Goal: Information Seeking & Learning: Understand process/instructions

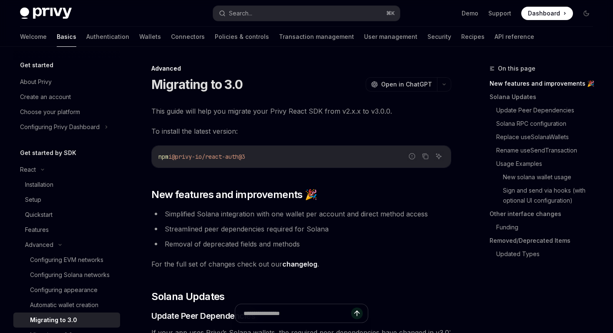
drag, startPoint x: 179, startPoint y: 156, endPoint x: 284, endPoint y: 155, distance: 104.7
click at [284, 155] on code "npm i @privy-io/react-auth@3" at bounding box center [302, 156] width 286 height 10
copy span "@privy-io/react-auth@3"
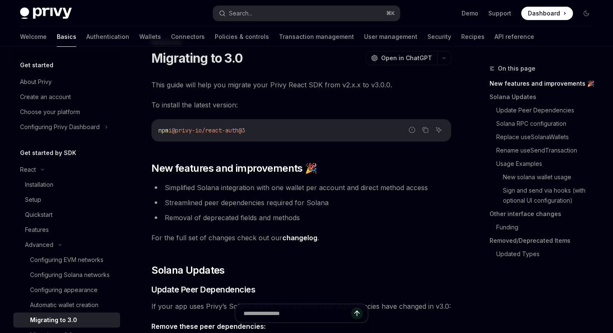
scroll to position [25, 0]
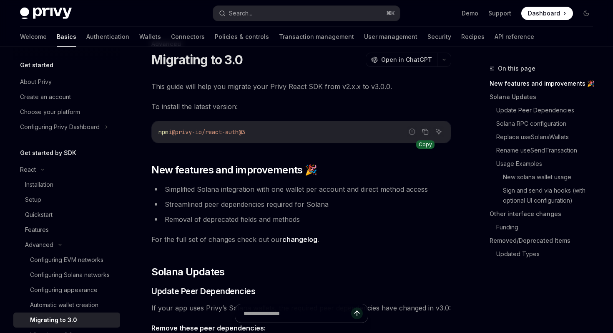
click at [428, 131] on icon "Copy the contents from the code block" at bounding box center [425, 131] width 7 height 7
click at [544, 111] on link "Update Peer Dependencies" at bounding box center [545, 109] width 110 height 13
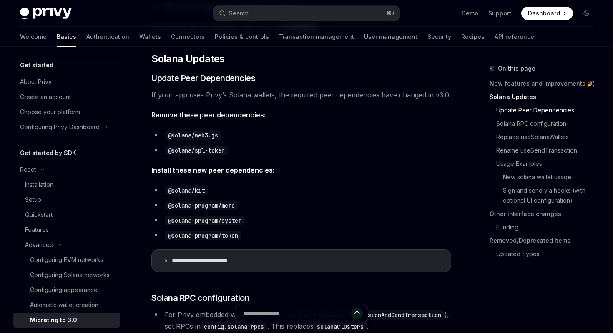
scroll to position [246, 0]
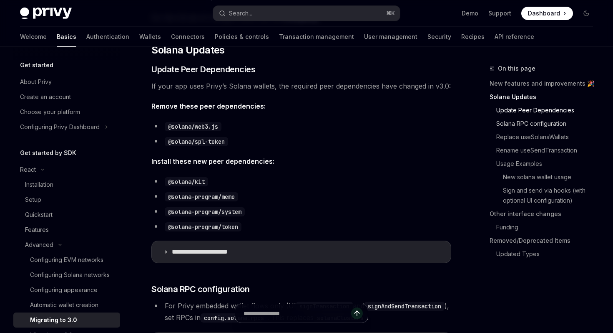
click at [524, 125] on link "Solana RPC configuration" at bounding box center [545, 123] width 110 height 13
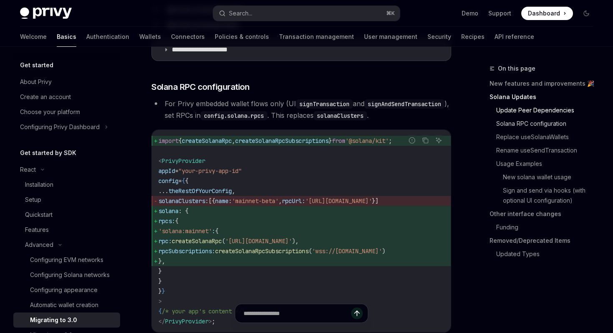
scroll to position [466, 0]
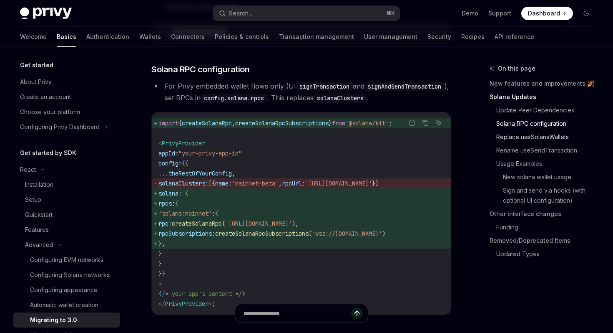
click at [525, 142] on link "Replace useSolanaWallets" at bounding box center [545, 136] width 110 height 13
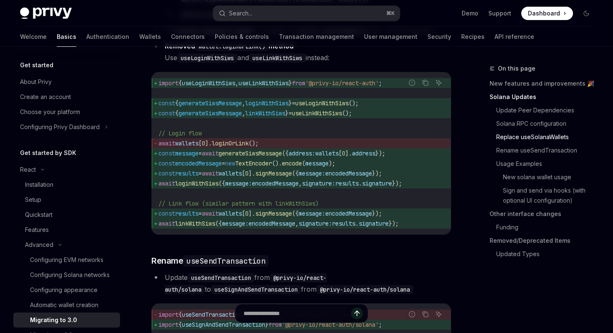
scroll to position [1061, 0]
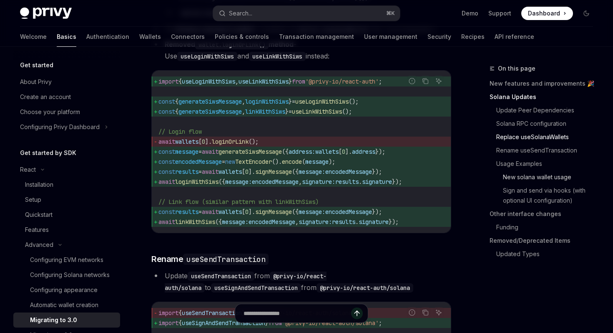
click at [518, 174] on link "New solana wallet usage" at bounding box center [545, 176] width 110 height 13
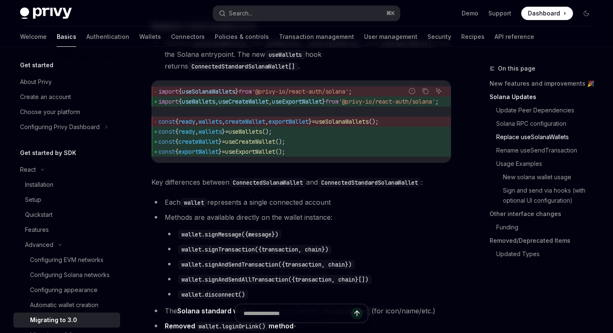
scroll to position [776, 0]
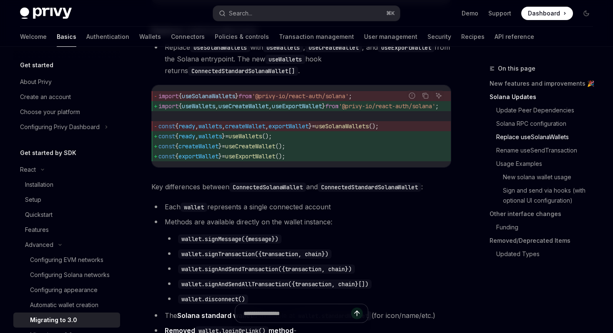
click at [369, 192] on code "ConnectedStandardSolanaWallet" at bounding box center [369, 186] width 103 height 9
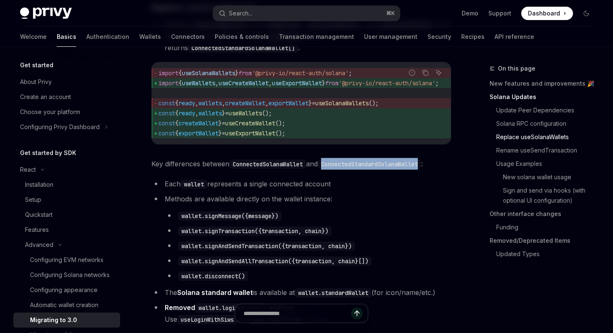
scroll to position [803, 0]
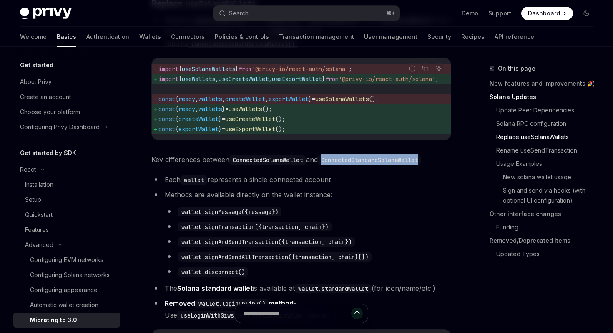
click at [533, 135] on link "Replace useSolanaWallets" at bounding box center [545, 136] width 110 height 13
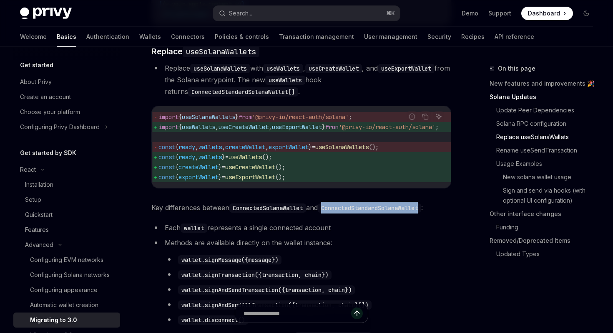
scroll to position [752, 0]
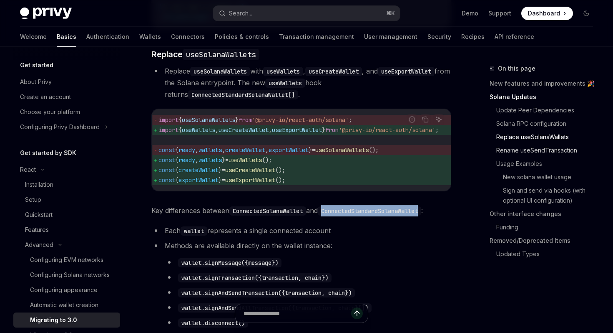
click at [515, 152] on link "Rename useSendTransaction" at bounding box center [545, 150] width 110 height 13
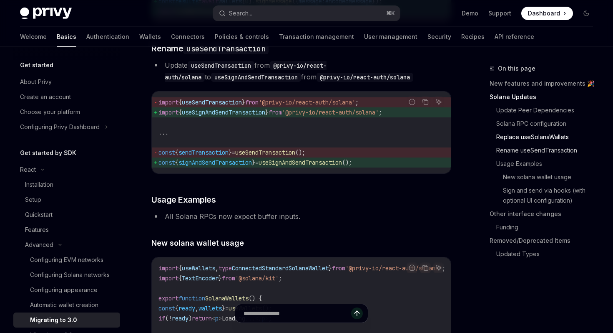
scroll to position [1273, 0]
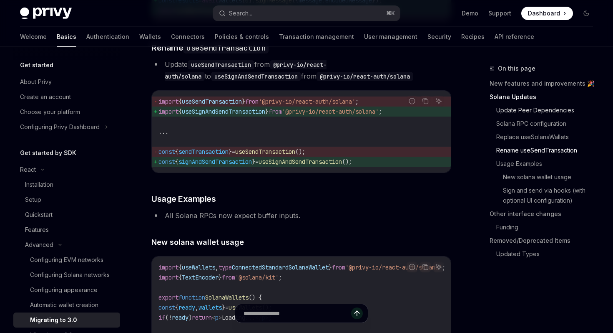
click at [506, 109] on link "Update Peer Dependencies" at bounding box center [545, 109] width 110 height 13
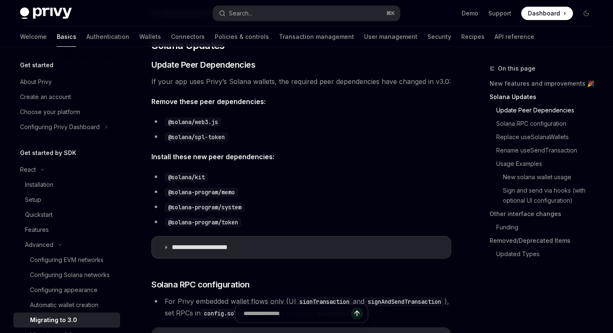
scroll to position [246, 0]
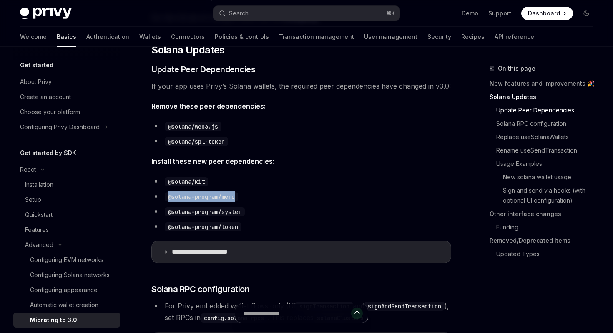
drag, startPoint x: 169, startPoint y: 196, endPoint x: 254, endPoint y: 196, distance: 84.7
click at [254, 196] on li "@solana-program/memo" at bounding box center [301, 196] width 300 height 12
copy code "@solana-program/memo"
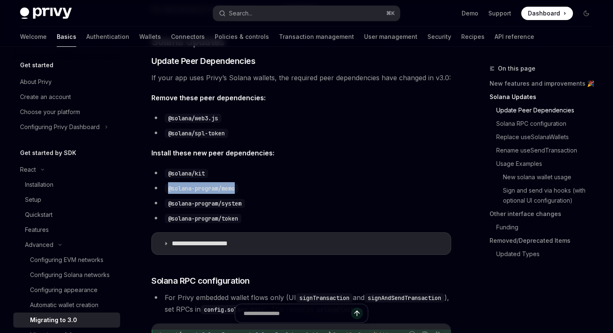
scroll to position [257, 0]
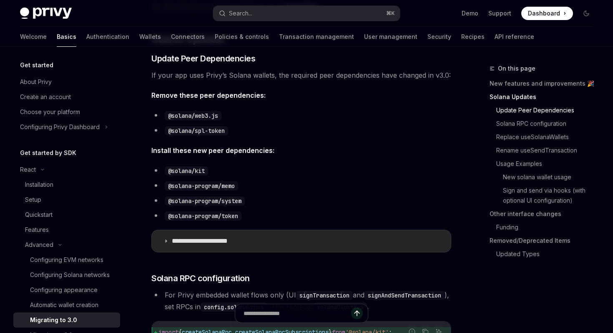
click at [201, 234] on summary "**********" at bounding box center [301, 241] width 299 height 22
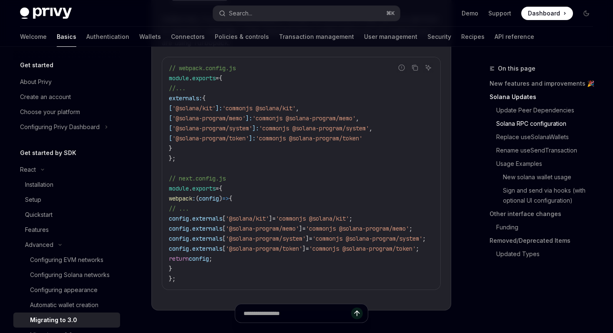
scroll to position [499, 0]
click at [185, 219] on span "config" at bounding box center [179, 218] width 20 height 8
click at [188, 205] on span "// ..." at bounding box center [179, 208] width 20 height 8
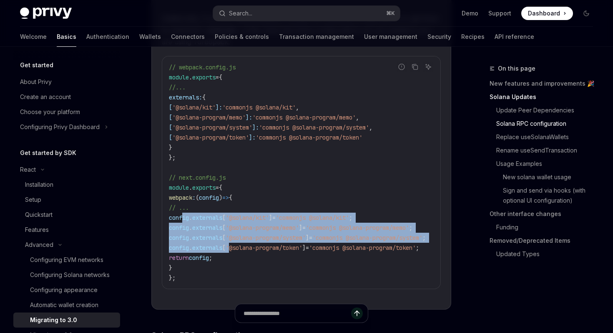
drag, startPoint x: 183, startPoint y: 217, endPoint x: 247, endPoint y: 246, distance: 70.4
click at [247, 246] on code "// webpack.config.js module . exports = { //... externals: { [ '@solana/kit' ]:…" at bounding box center [307, 172] width 277 height 220
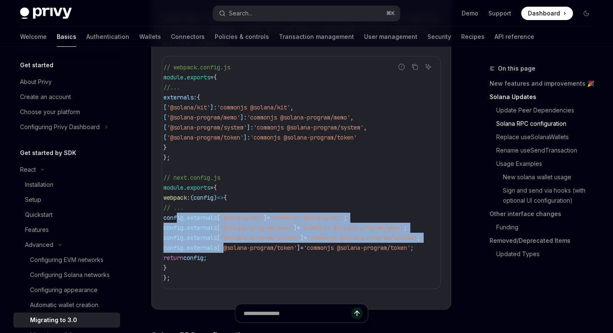
scroll to position [0, 39]
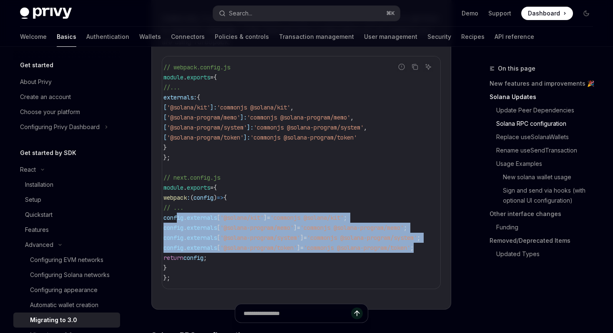
click at [420, 249] on code "// webpack.config.js module . exports = { //... externals: { [ '@solana/kit' ]:…" at bounding box center [302, 172] width 277 height 220
copy code "config . externals [ '@solana/kit' ] = 'commonjs @solana/kit' ; config . extern…"
click at [343, 13] on button "Search... ⌘ K" at bounding box center [306, 13] width 186 height 15
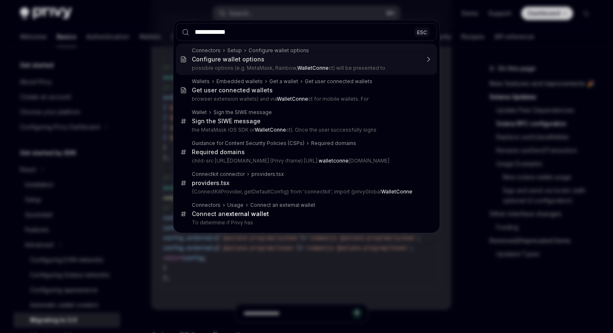
type input "**********"
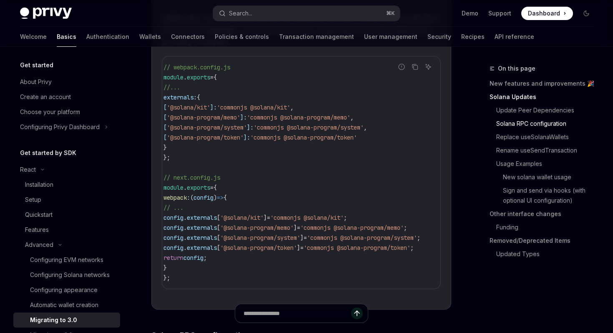
type textarea "*"
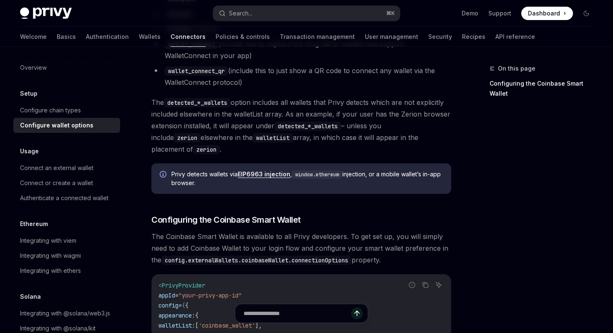
scroll to position [780, 0]
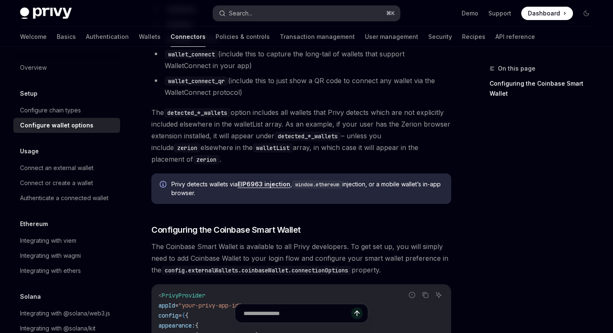
click at [296, 13] on button "Search... ⌘ K" at bounding box center [306, 13] width 186 height 15
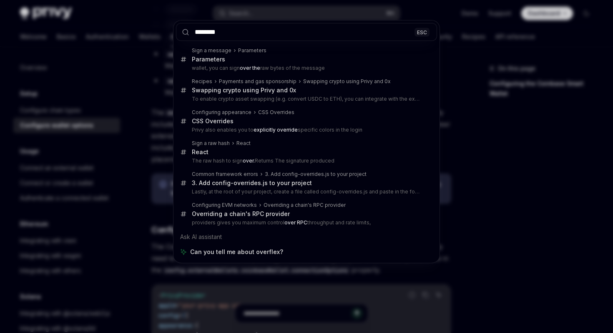
type input "********"
click at [473, 73] on div "******** ESC Sign a message Parameters Parameters wallet, you can sign over the…" at bounding box center [306, 166] width 613 height 333
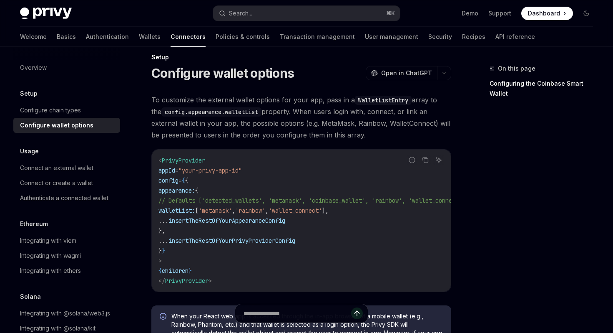
scroll to position [0, 0]
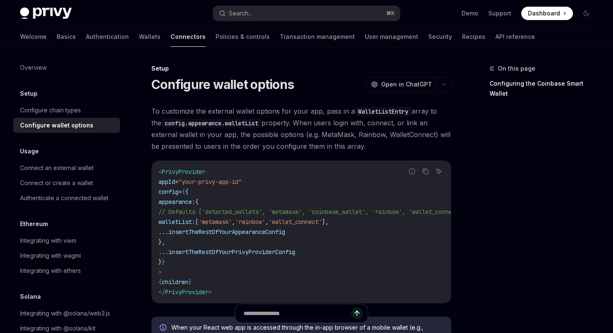
type textarea "*"
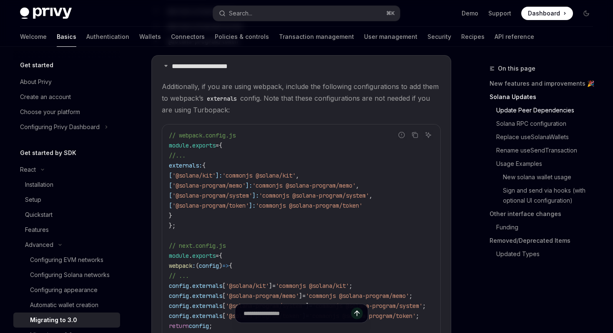
scroll to position [433, 0]
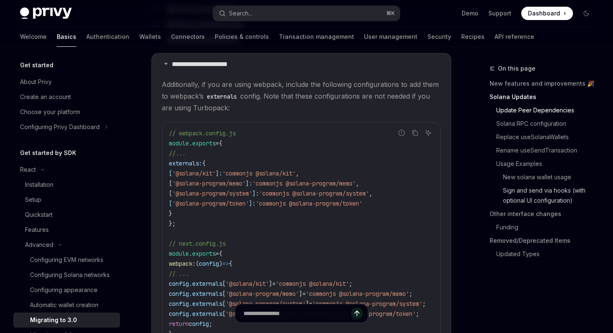
click at [531, 189] on link "Sign and send via hooks (with optional UI configuration)" at bounding box center [545, 195] width 110 height 23
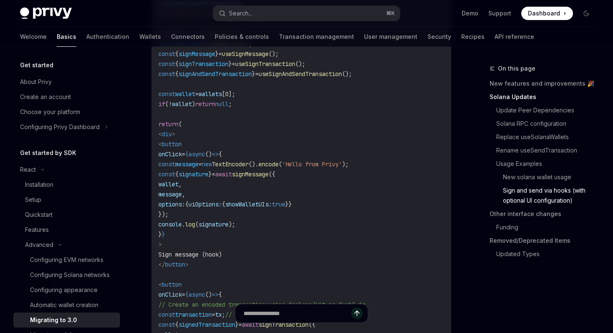
scroll to position [2204, 0]
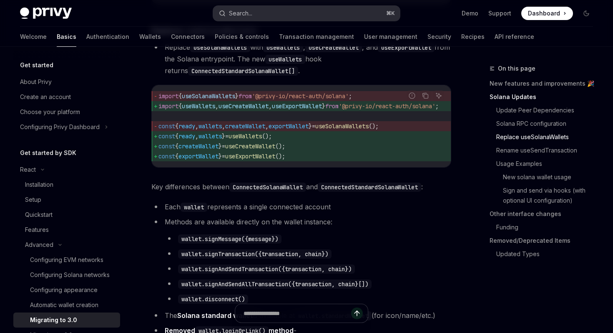
click at [267, 13] on button "Search... ⌘ K" at bounding box center [306, 13] width 186 height 15
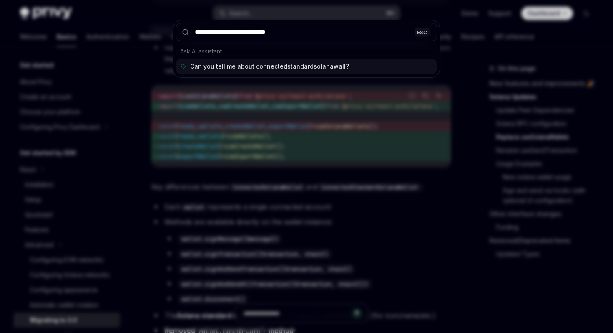
type input "**********"
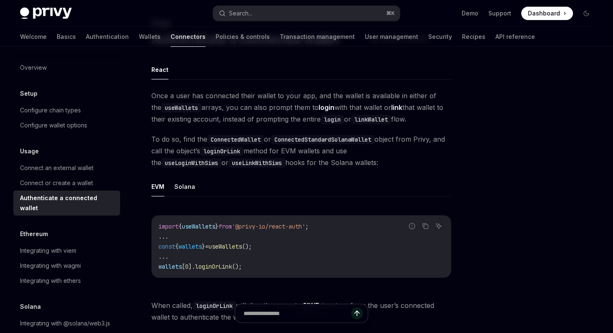
scroll to position [46, 0]
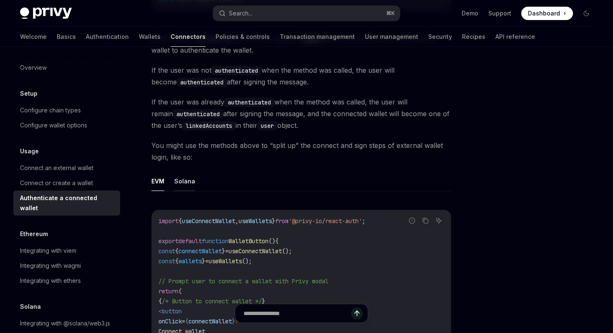
click at [188, 181] on button "Solana" at bounding box center [184, 181] width 21 height 20
type textarea "*"
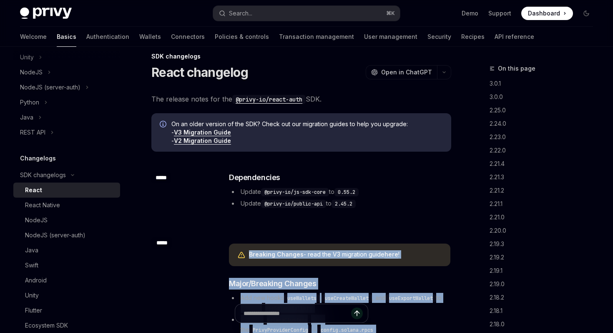
scroll to position [14, 0]
